Goal: Communication & Community: Participate in discussion

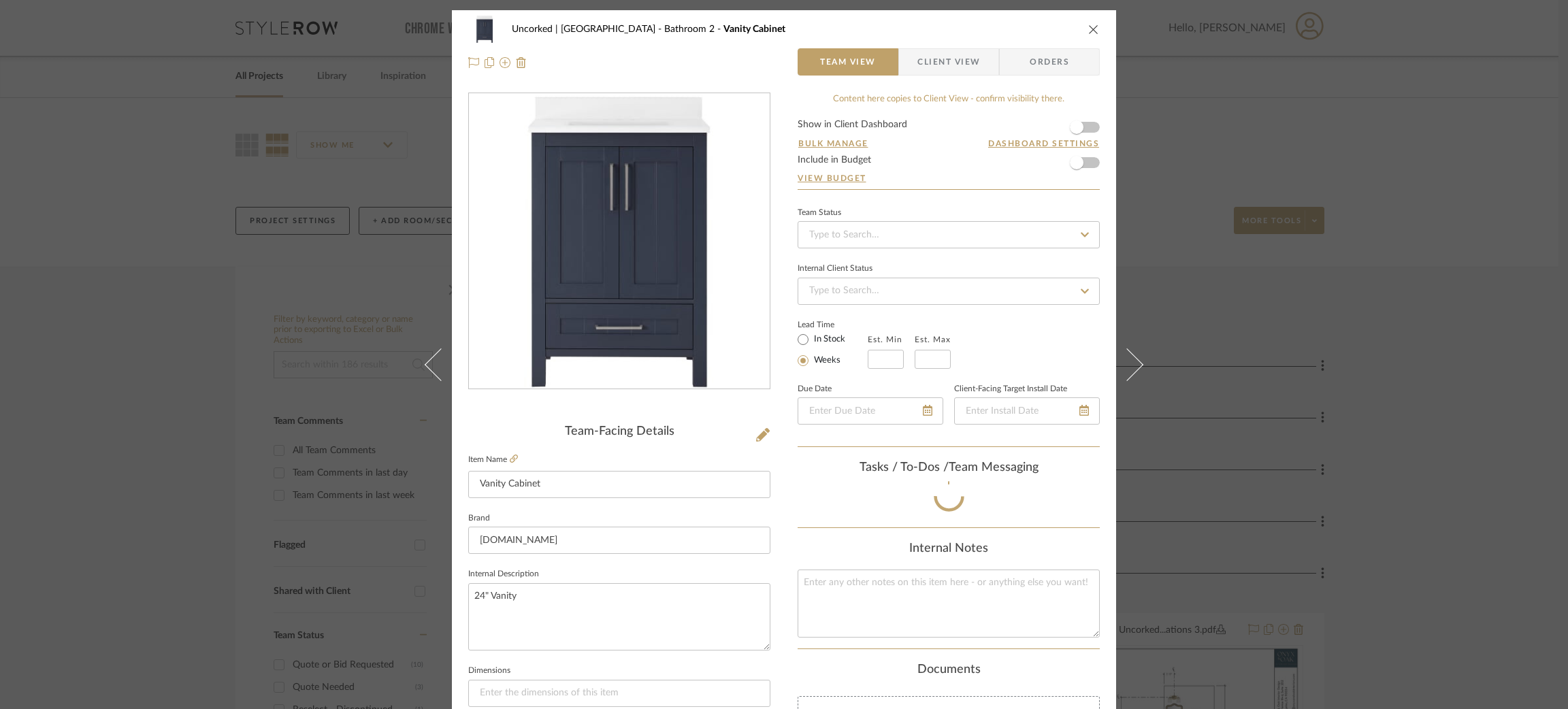
scroll to position [43, 0]
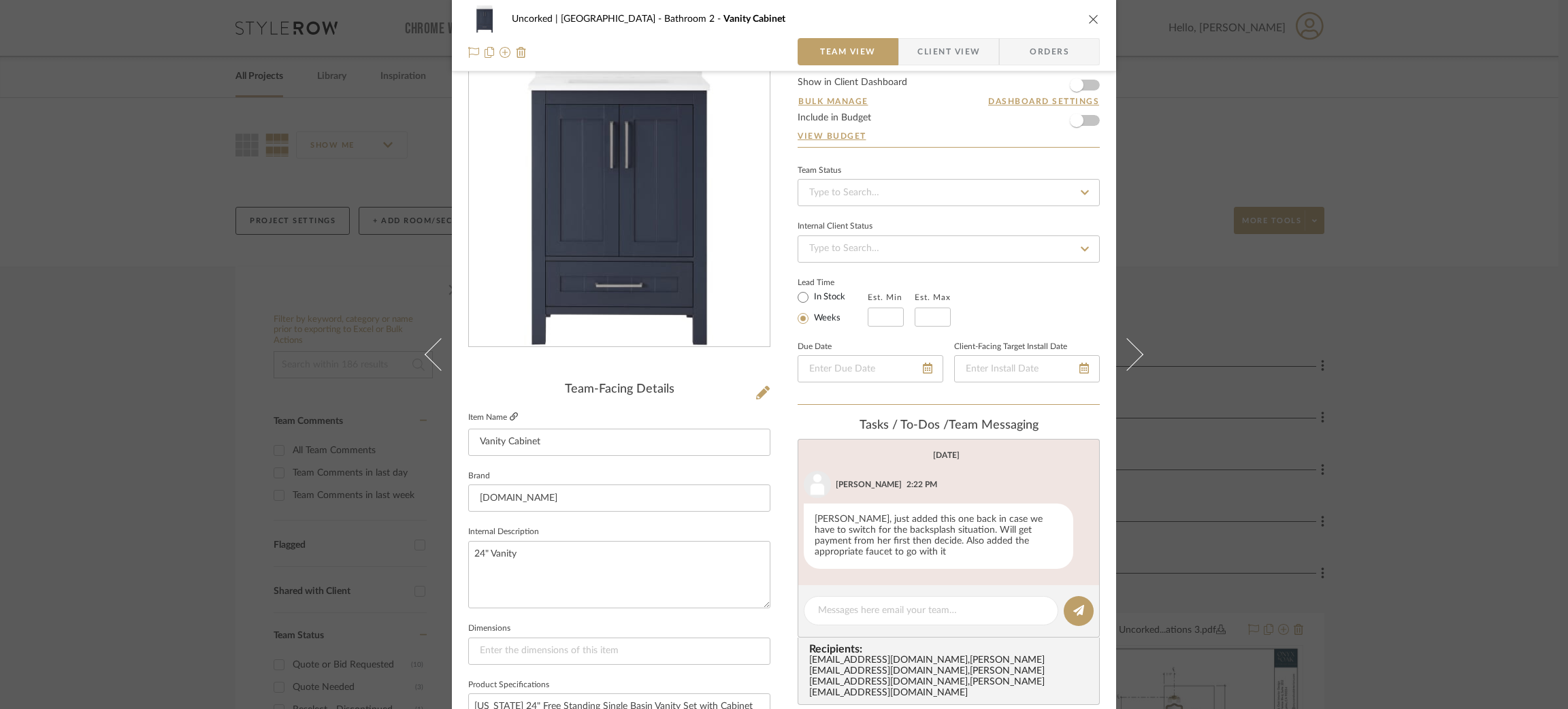
click at [510, 415] on icon at bounding box center [514, 416] width 9 height 9
click at [909, 614] on textarea at bounding box center [931, 610] width 226 height 14
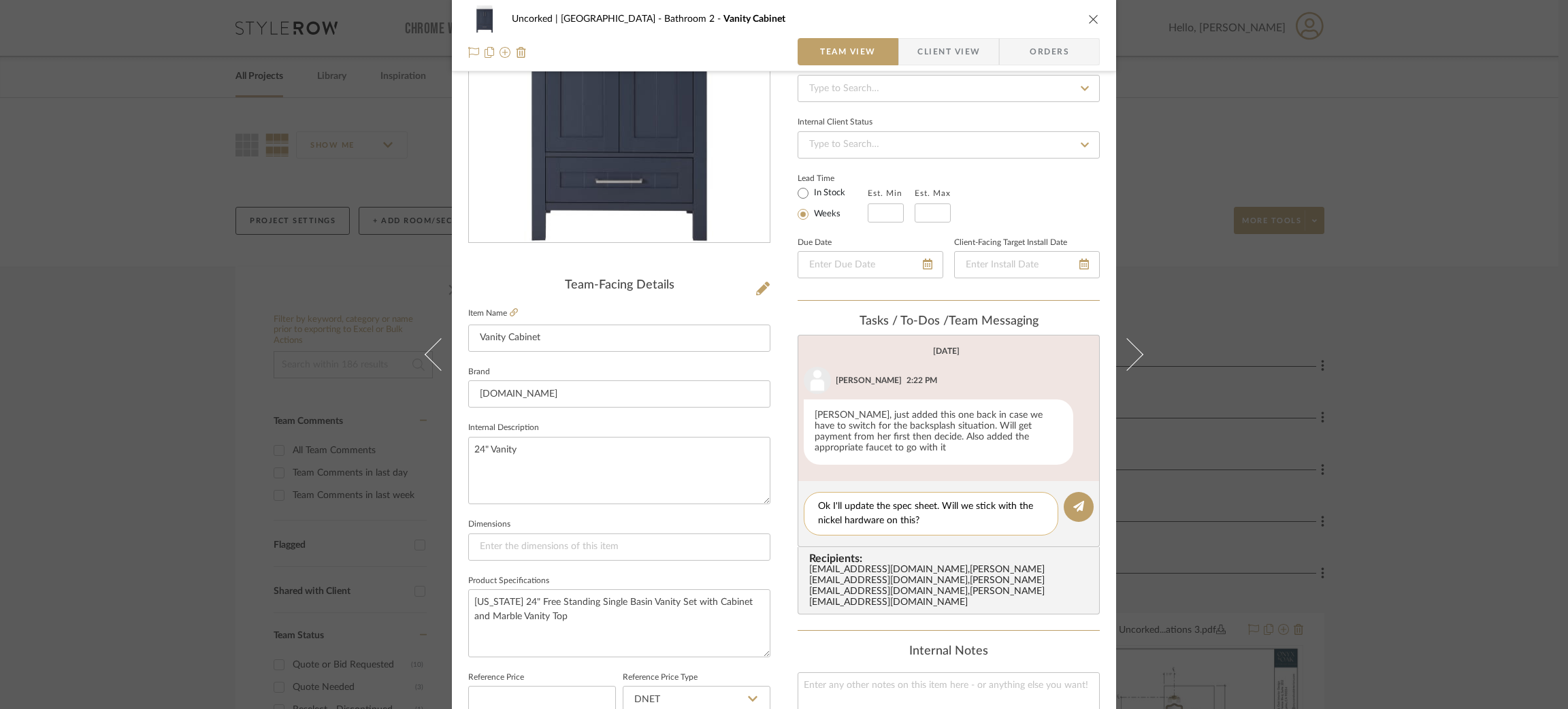
scroll to position [144, 0]
click at [855, 517] on textarea "Ok I'll update the spec sheet. Will we stick with the nickel hardware on this?" at bounding box center [931, 516] width 226 height 29
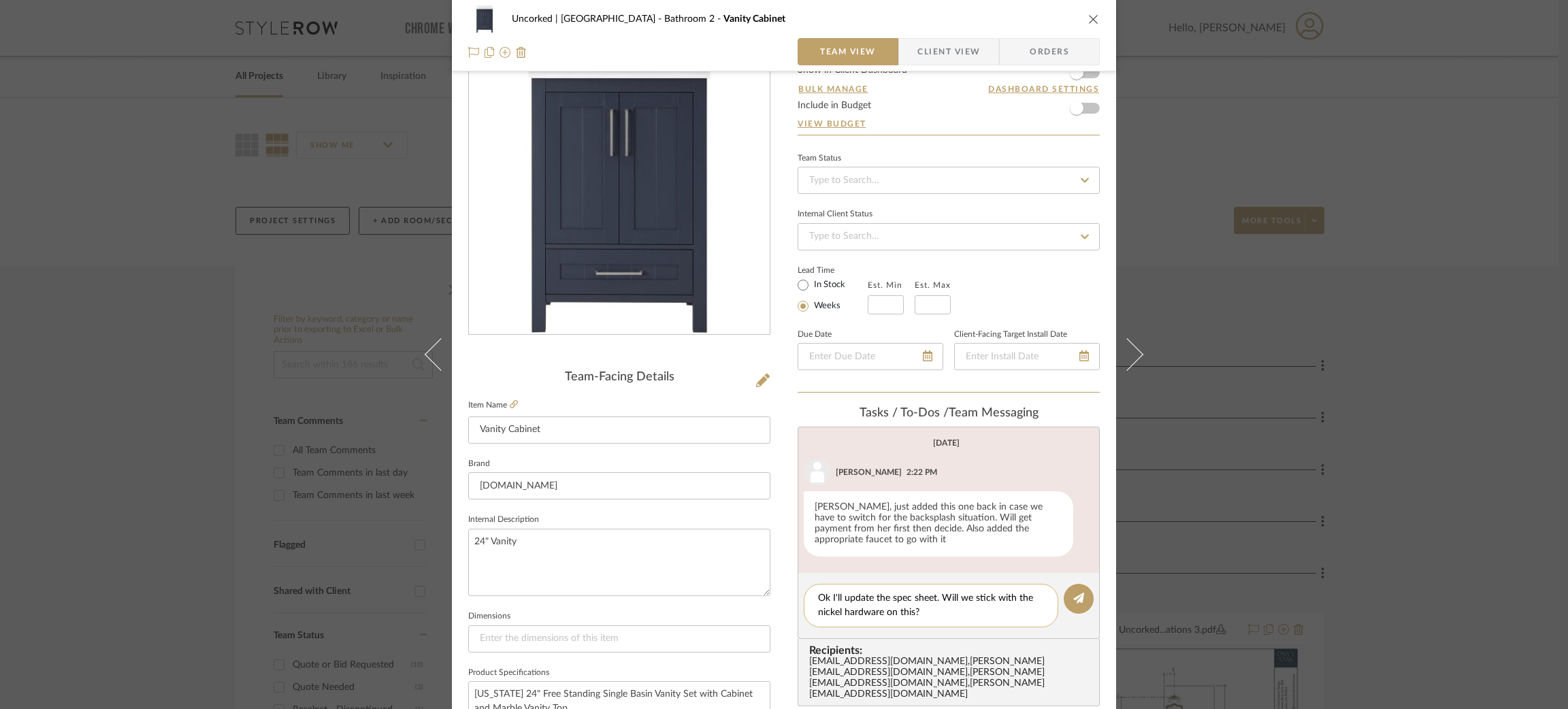
scroll to position [54, 0]
type textarea "Ok I'll update the spec sheet. Will we stick with the nickel pulls on this?"
click at [1077, 595] on icon at bounding box center [1078, 598] width 11 height 11
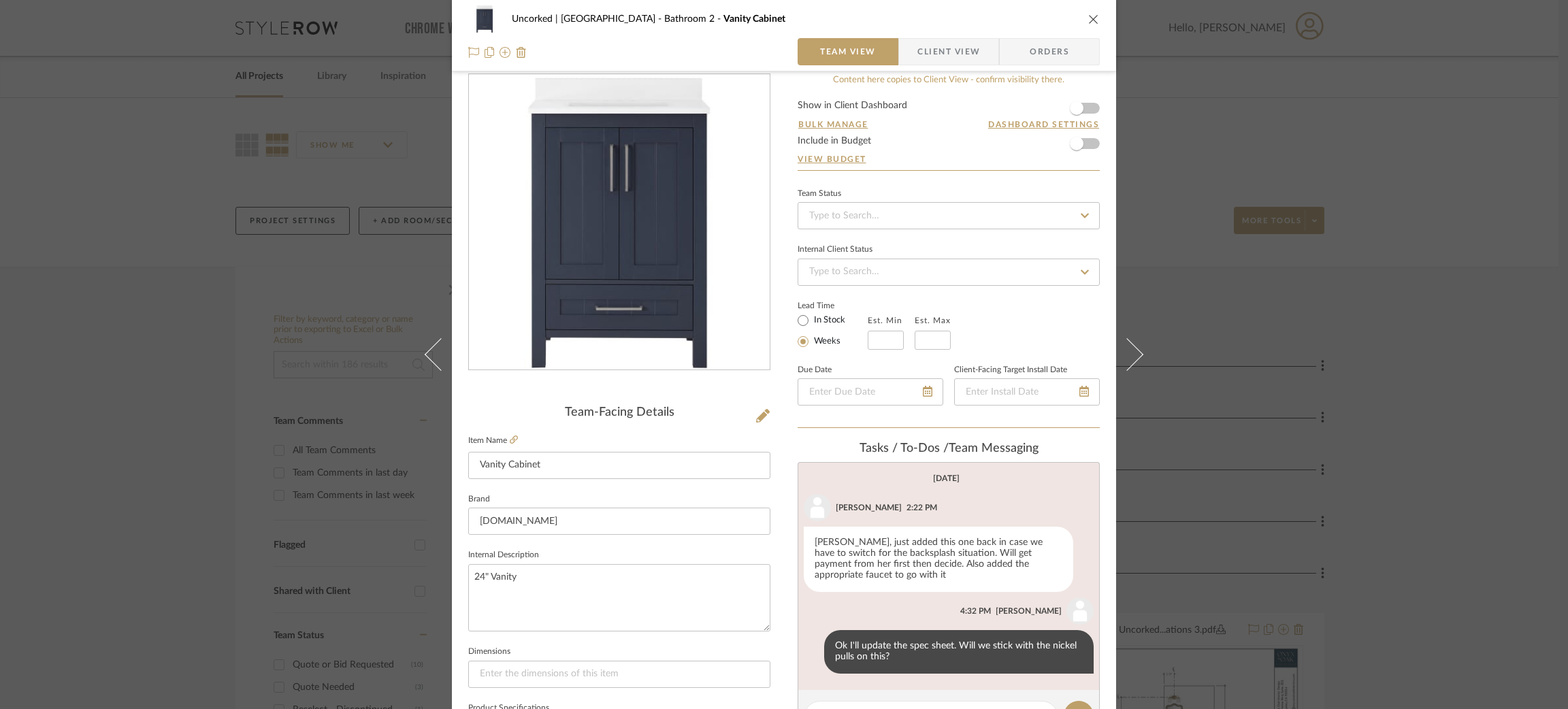
scroll to position [0, 0]
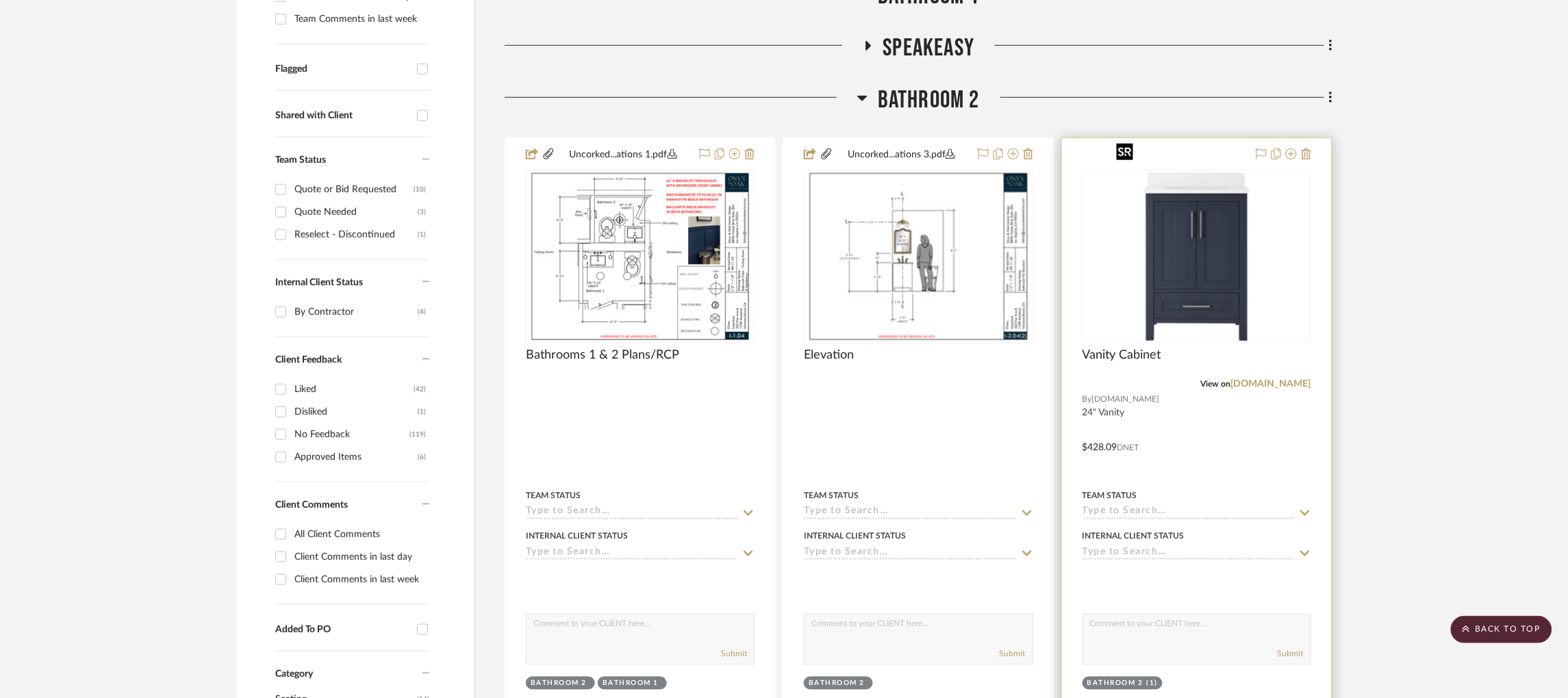
click at [1199, 245] on img "0" at bounding box center [1197, 257] width 171 height 171
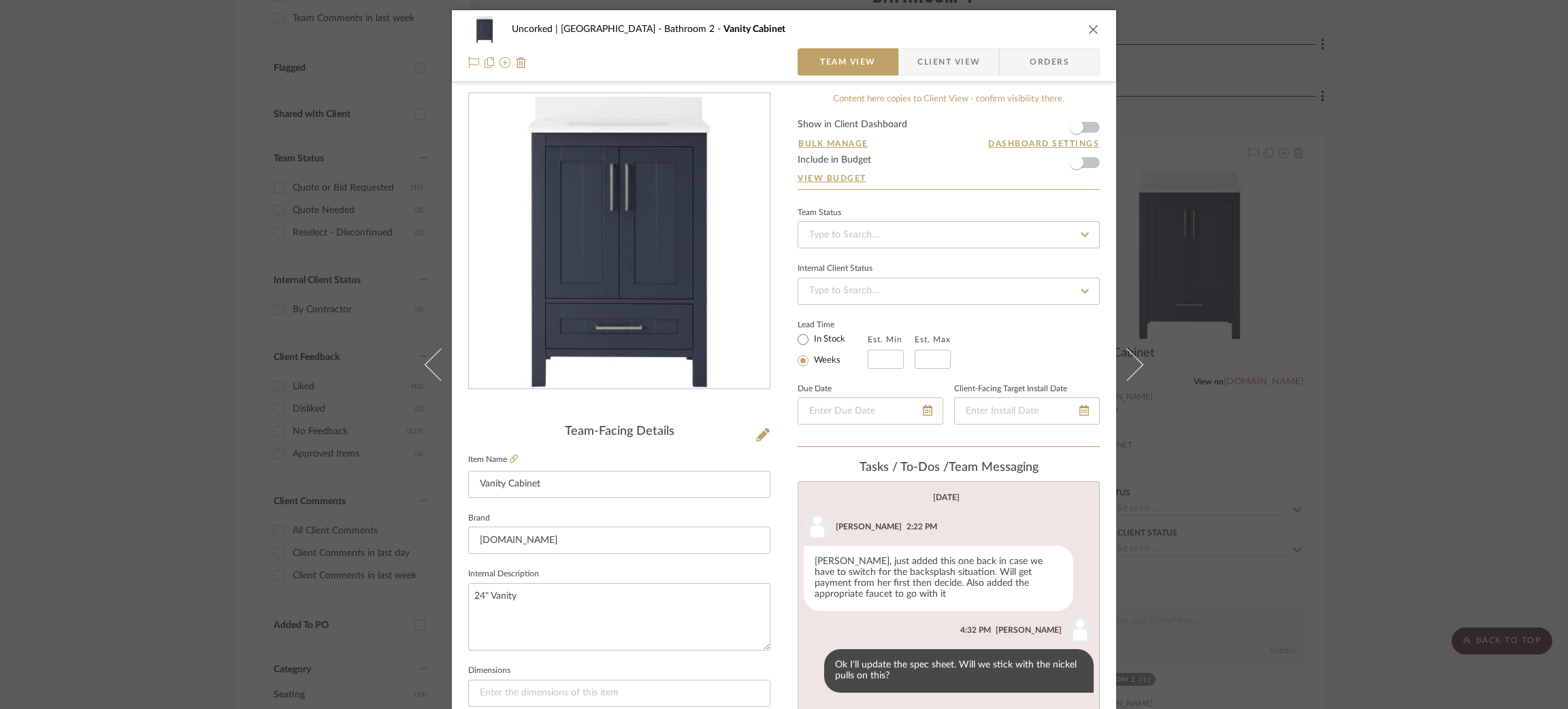
scroll to position [43, 0]
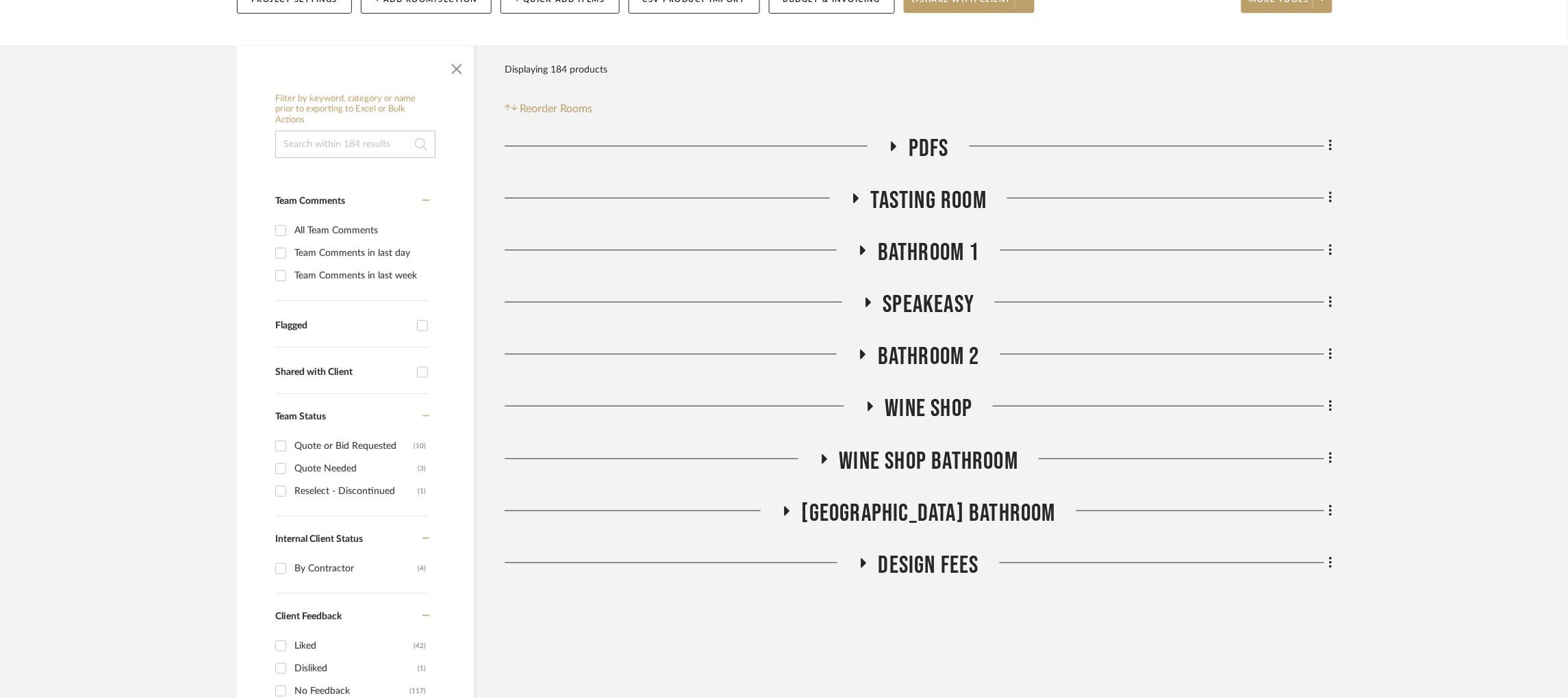
click at [859, 349] on icon at bounding box center [862, 355] width 16 height 10
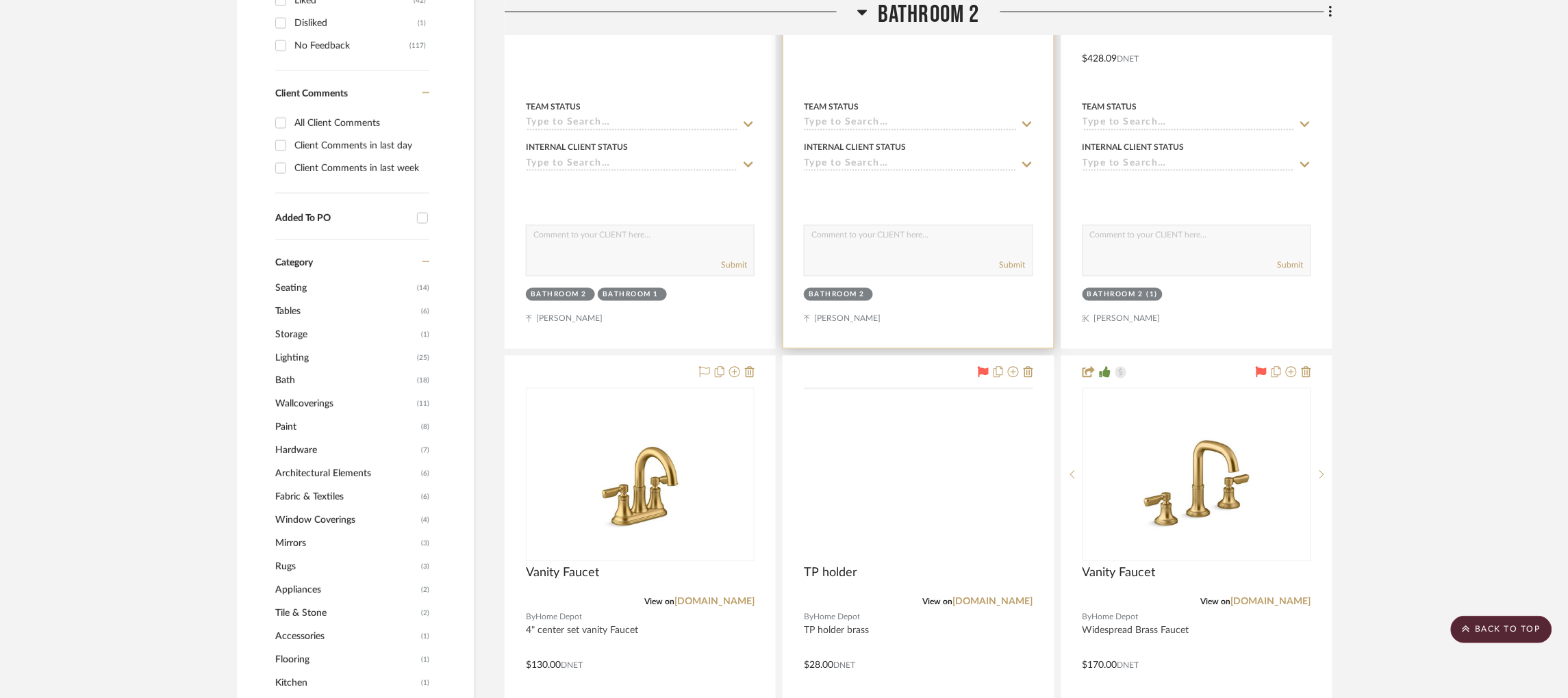
scroll to position [1147, 0]
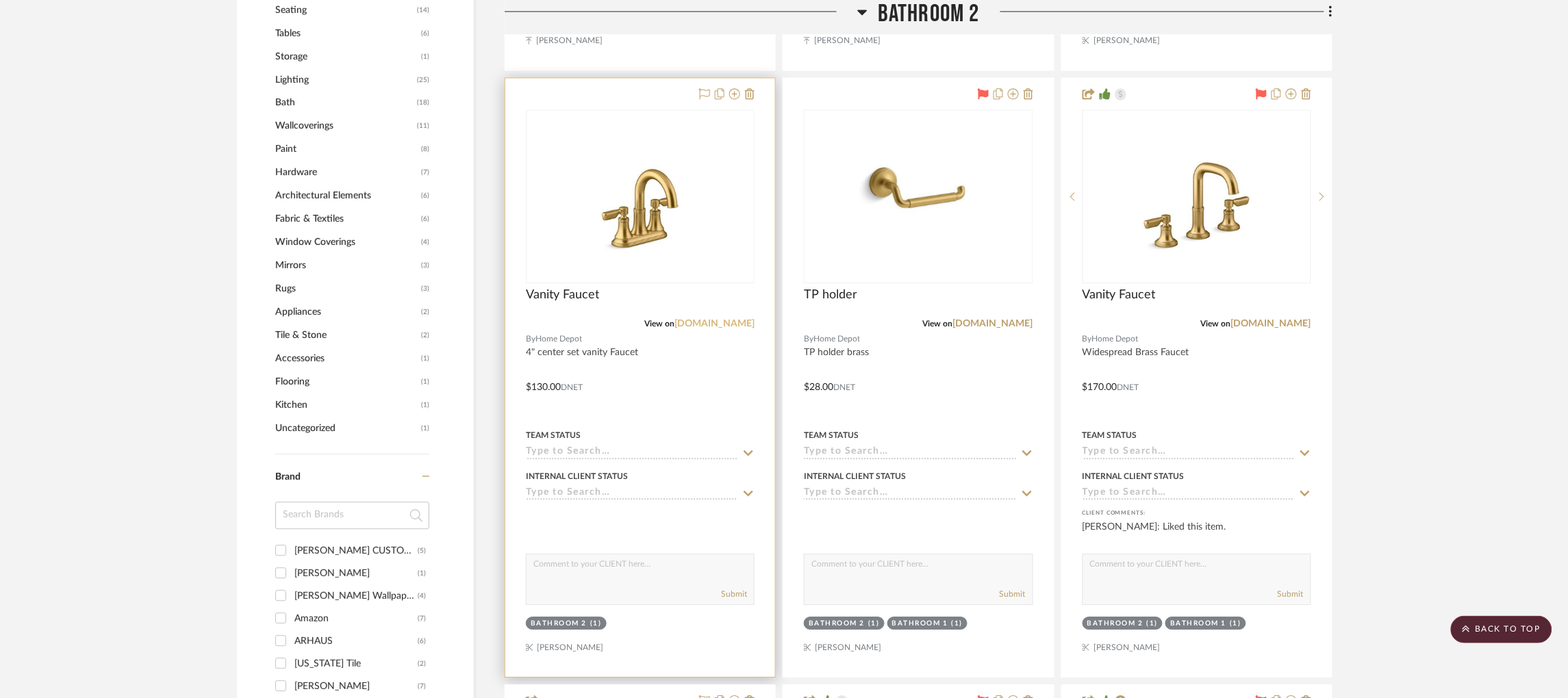
click at [726, 319] on link "[DOMAIN_NAME]" at bounding box center [715, 323] width 81 height 9
click at [704, 156] on img "0" at bounding box center [640, 196] width 171 height 171
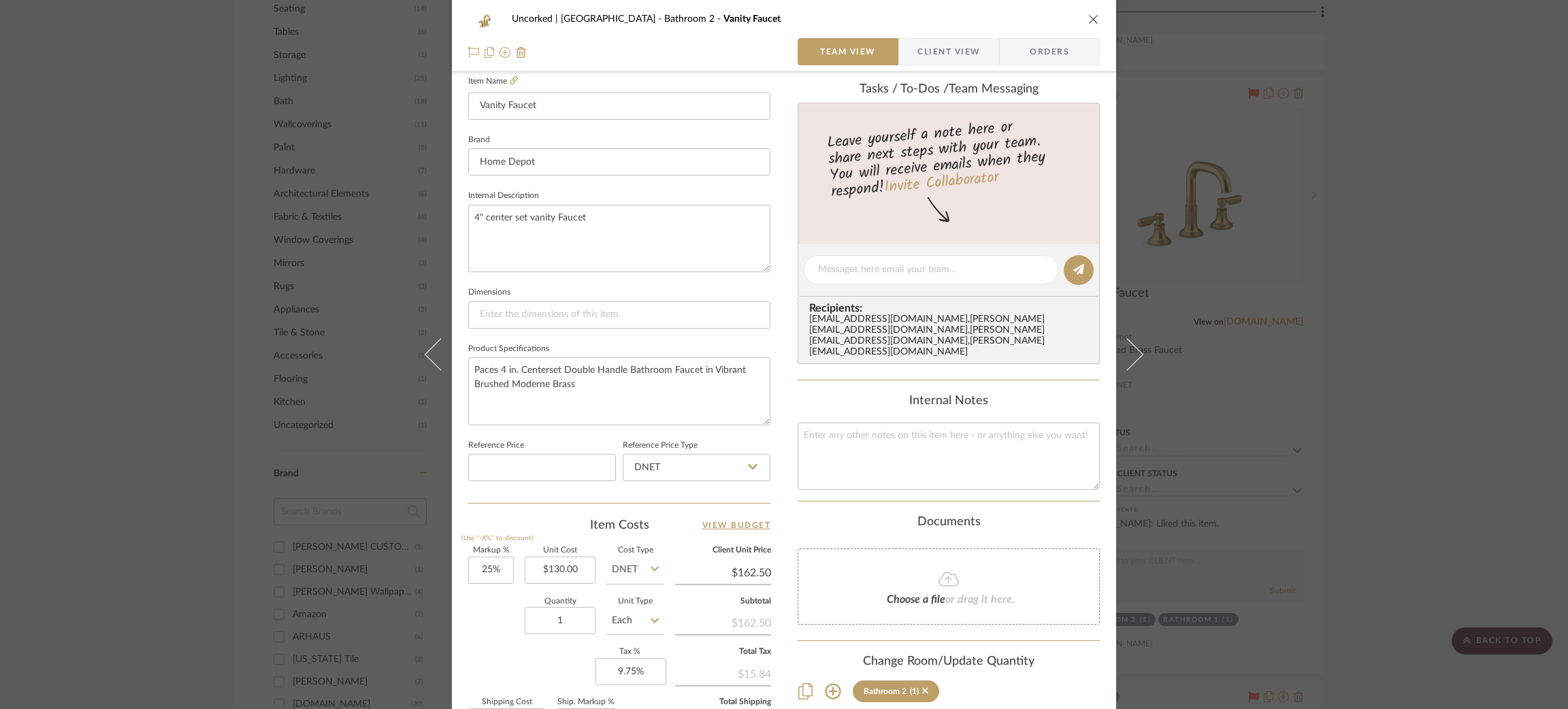
scroll to position [550, 0]
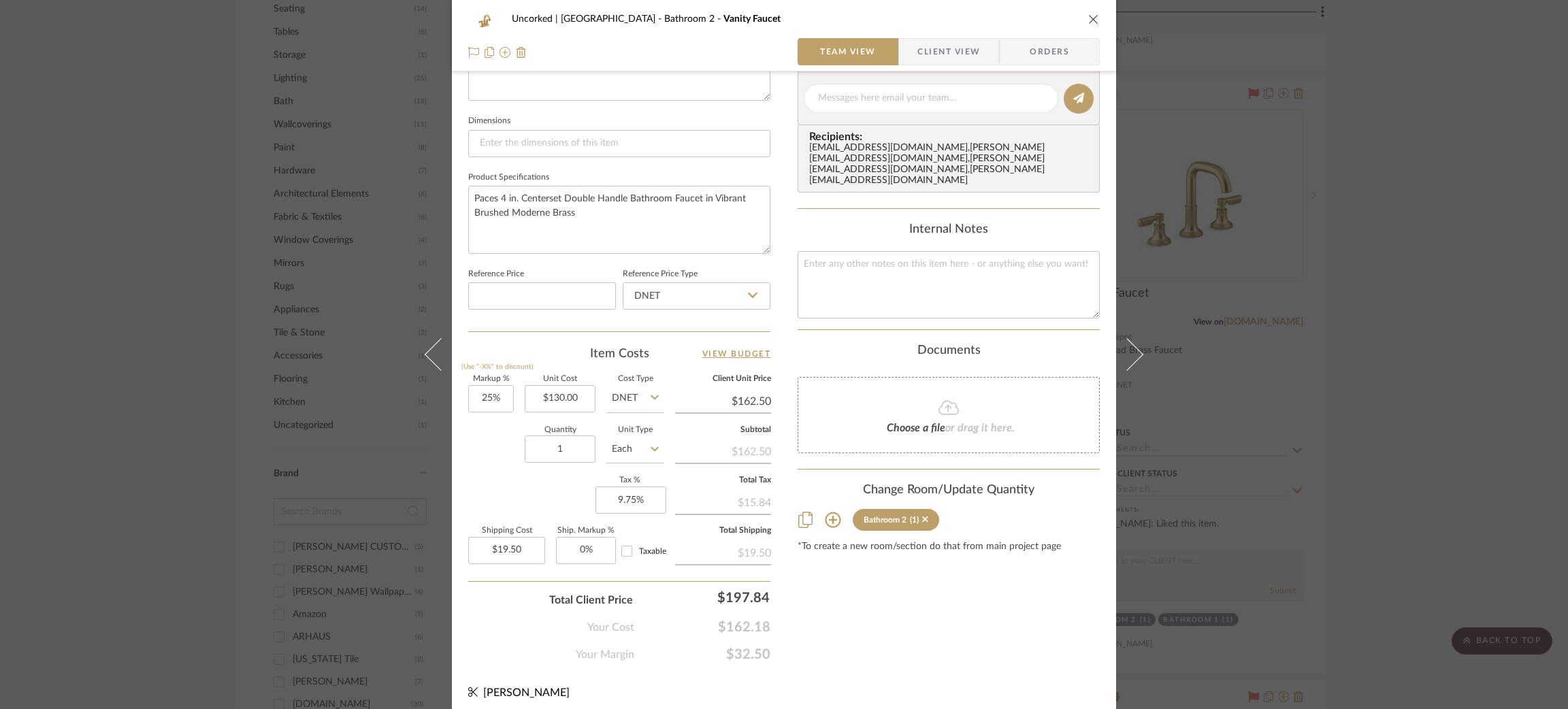
click at [1337, 306] on div "Uncorked | [GEOGRAPHIC_DATA] Bathroom 2 Vanity Faucet Team View Client View Ord…" at bounding box center [784, 354] width 1568 height 709
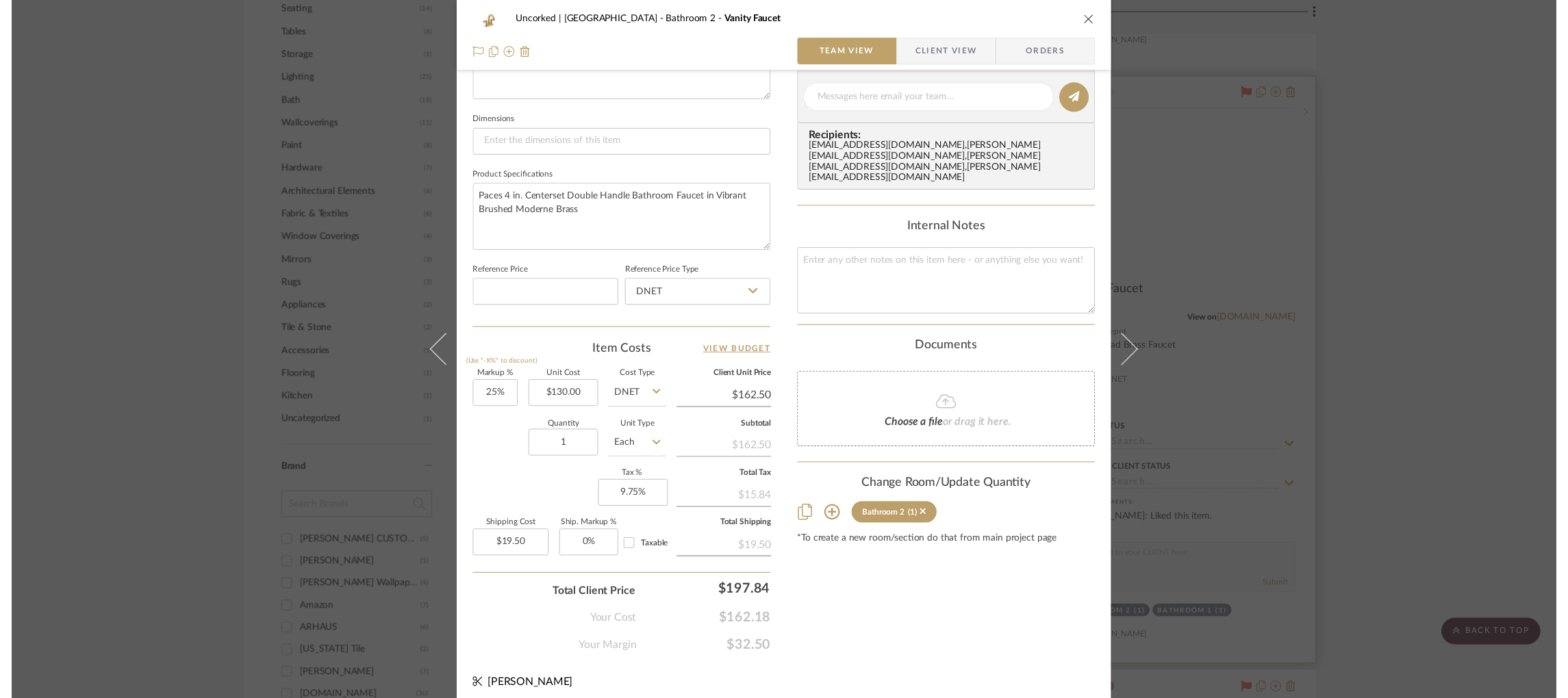
scroll to position [1147, 0]
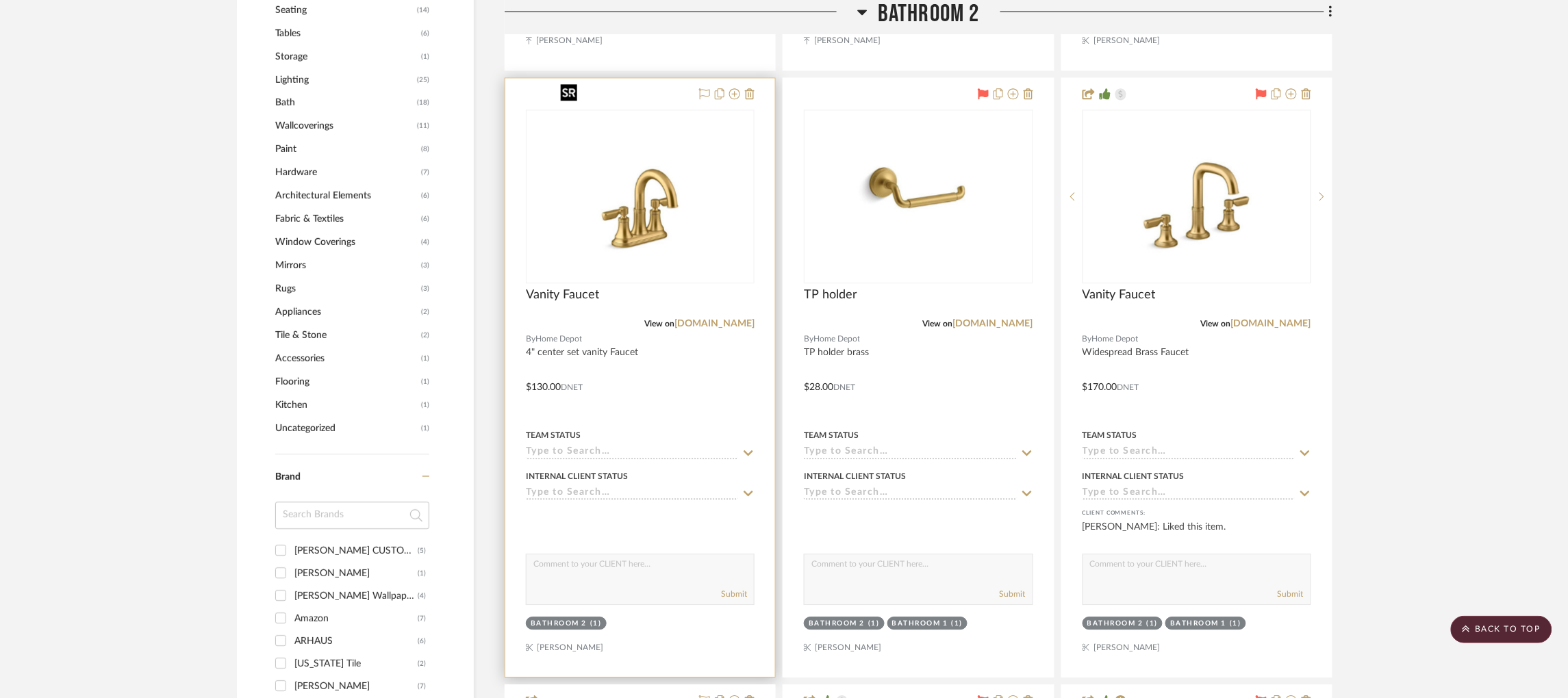
click at [661, 164] on img "0" at bounding box center [640, 196] width 171 height 171
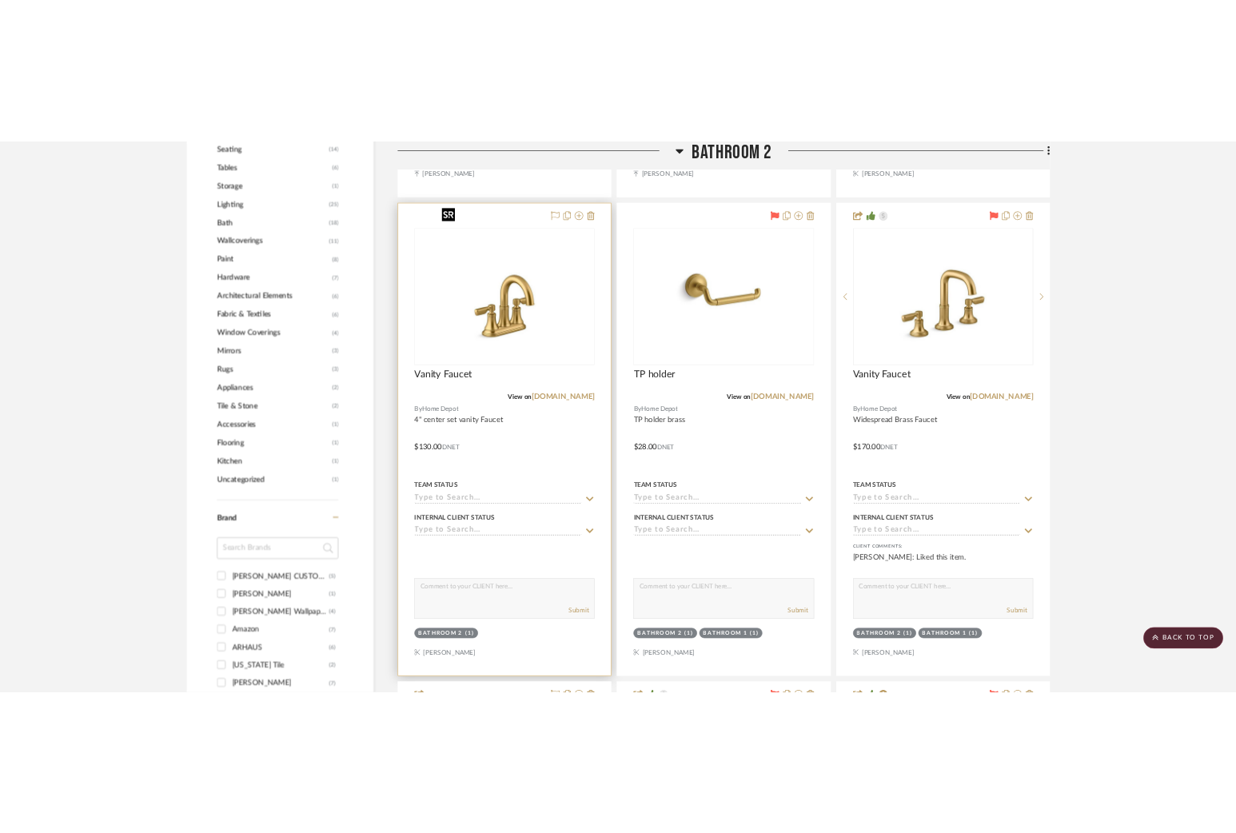
scroll to position [0, 0]
